Goal: Transaction & Acquisition: Purchase product/service

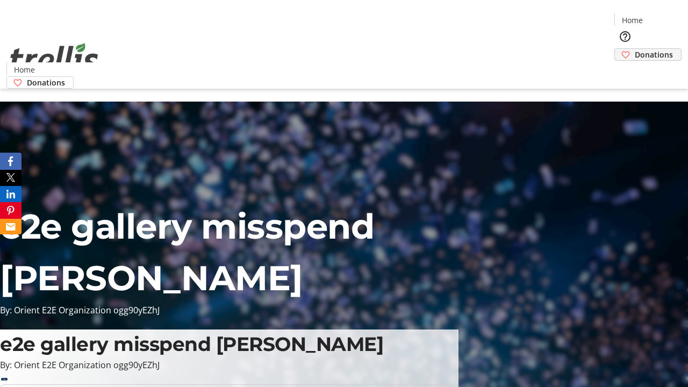
click at [635, 49] on span "Donations" at bounding box center [654, 54] width 38 height 11
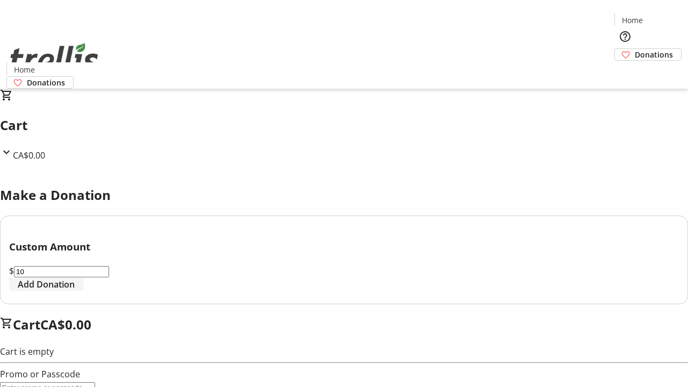
click at [75, 291] on span "Add Donation" at bounding box center [46, 284] width 57 height 13
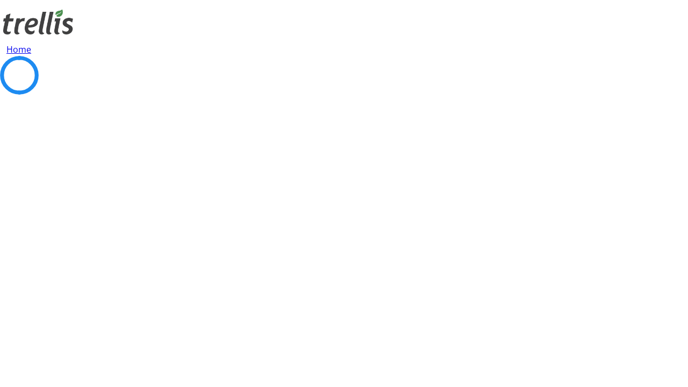
select select "CA"
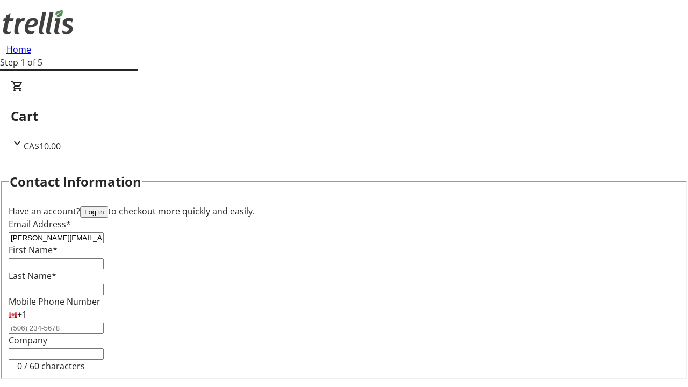
type input "[PERSON_NAME][EMAIL_ADDRESS][DOMAIN_NAME]"
type input "[PERSON_NAME]"
type input "[STREET_ADDRESS][PERSON_NAME]"
type input "Kelowna"
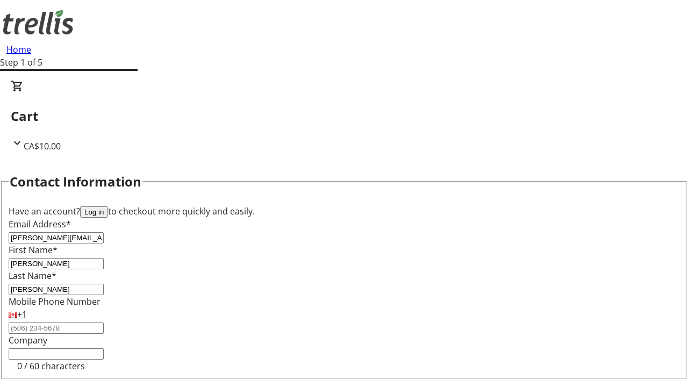
select select "BC"
type input "Kelowna"
type input "V1Y 0C2"
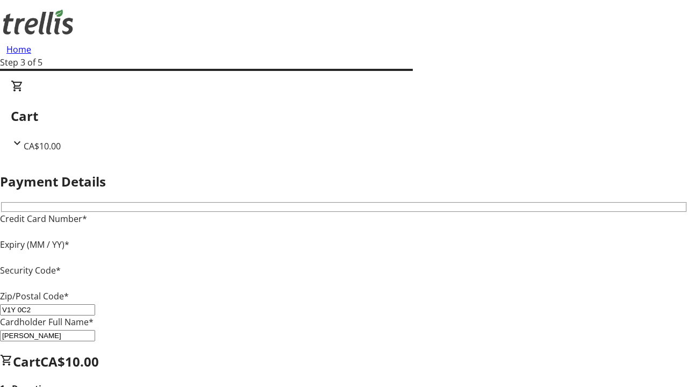
type input "V1Y 0C2"
